Goal: Transaction & Acquisition: Subscribe to service/newsletter

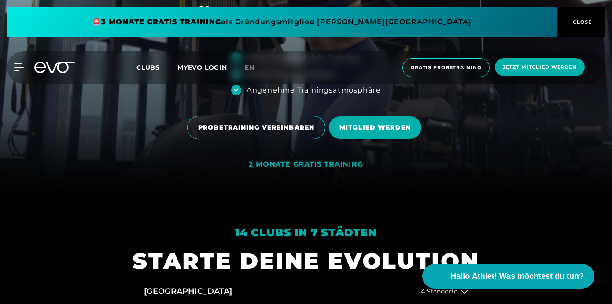
scroll to position [110, 0]
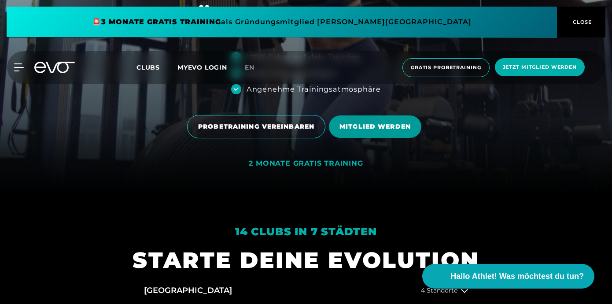
click at [369, 129] on span "MITGLIED WERDEN" at bounding box center [374, 126] width 71 height 9
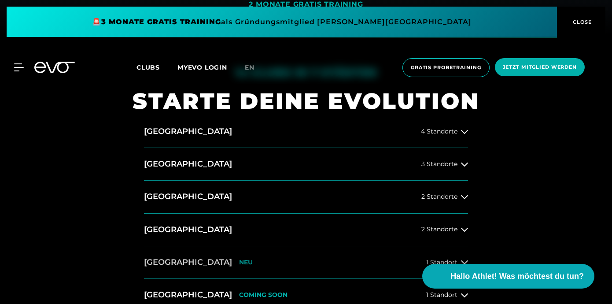
scroll to position [259, 0]
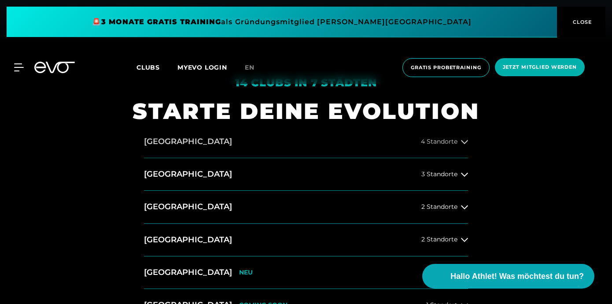
click at [240, 149] on button "[GEOGRAPHIC_DATA] 4 Standorte" at bounding box center [306, 141] width 324 height 33
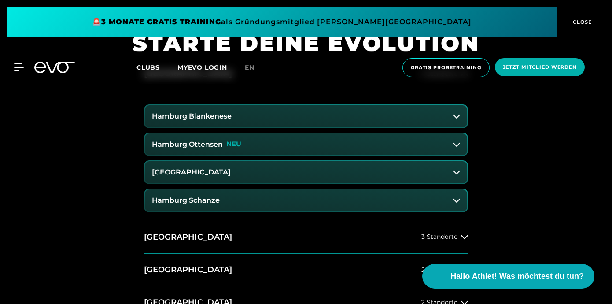
scroll to position [327, 0]
click at [199, 200] on h3 "Hamburg Schanze" at bounding box center [186, 200] width 68 height 8
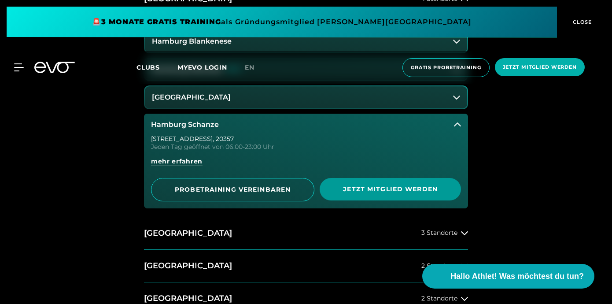
click at [377, 196] on span "Jetzt Mitglied werden" at bounding box center [390, 189] width 141 height 22
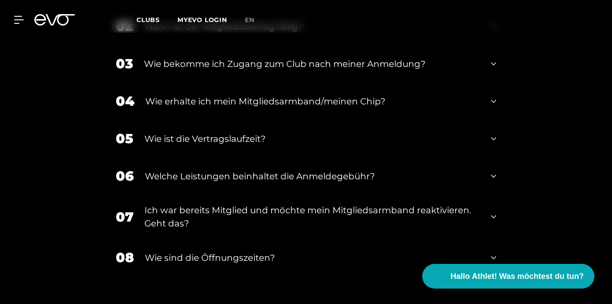
scroll to position [1549, 0]
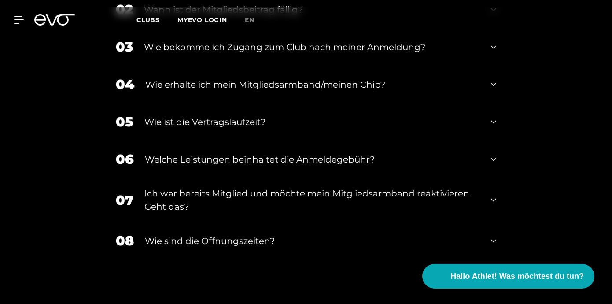
click at [253, 118] on div "05 Wie ist die Vertragslaufzeit?" at bounding box center [306, 121] width 398 height 37
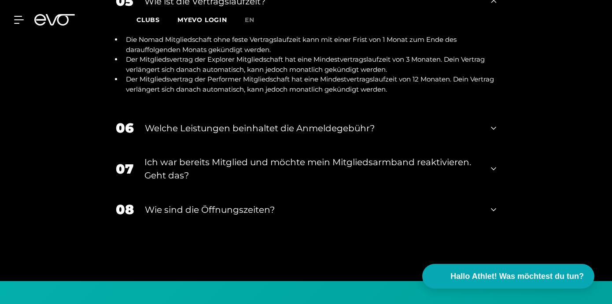
scroll to position [1699, 0]
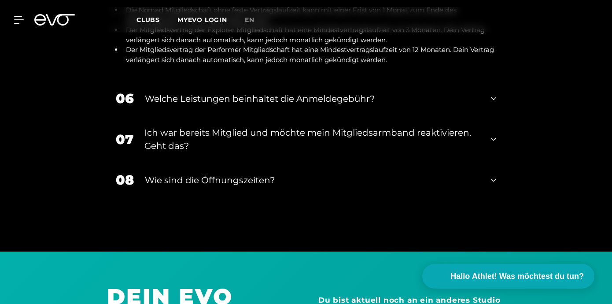
click at [239, 173] on div "Wie sind die Öffnungszeiten?" at bounding box center [312, 179] width 335 height 13
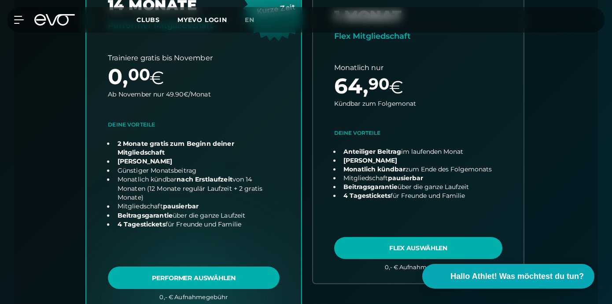
scroll to position [404, 0]
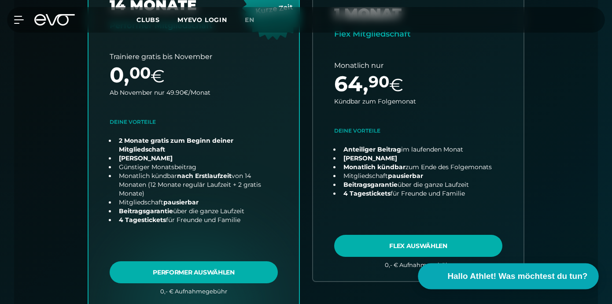
click at [511, 275] on span "Hallo Athlet! Was möchtest du tun?" at bounding box center [518, 276] width 140 height 12
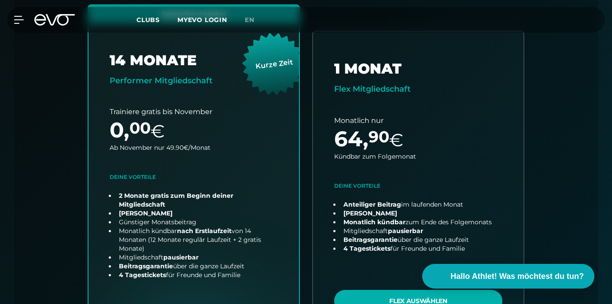
scroll to position [368, 0]
